Goal: Information Seeking & Learning: Learn about a topic

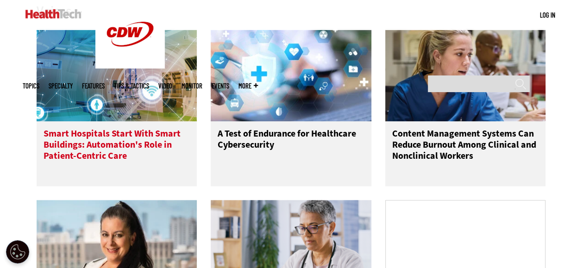
scroll to position [463, 0]
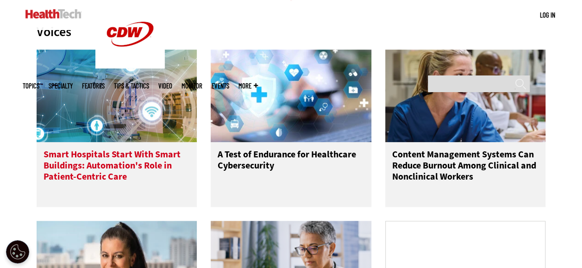
click at [136, 161] on h3 "Smart Hospitals Start With Smart Buildings: Automation's Role in Patient-Centri…" at bounding box center [116, 167] width 147 height 37
